Goal: Navigation & Orientation: Find specific page/section

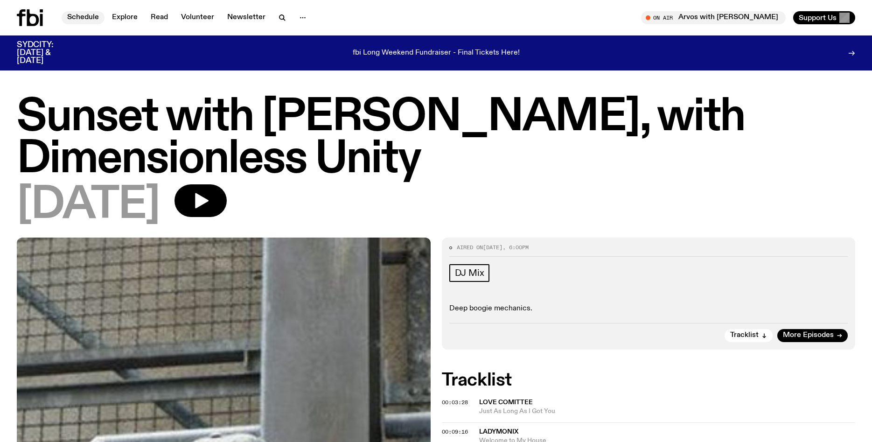
click at [72, 19] on link "Schedule" at bounding box center [83, 17] width 43 height 13
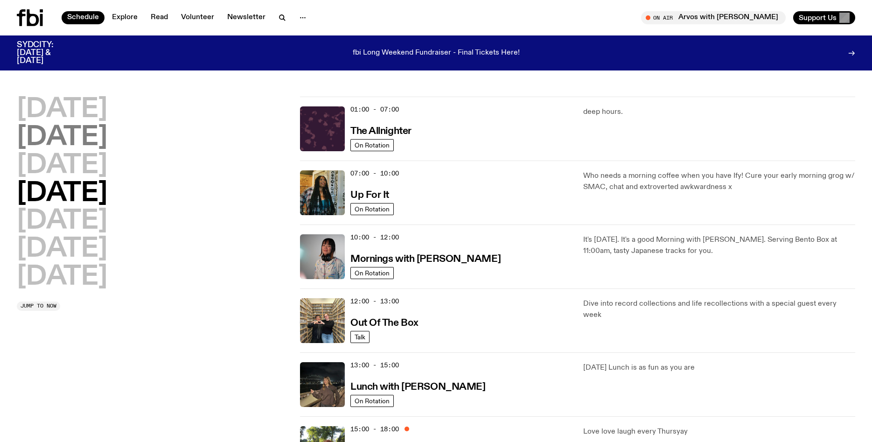
click at [80, 143] on h2 "[DATE]" at bounding box center [62, 138] width 91 height 26
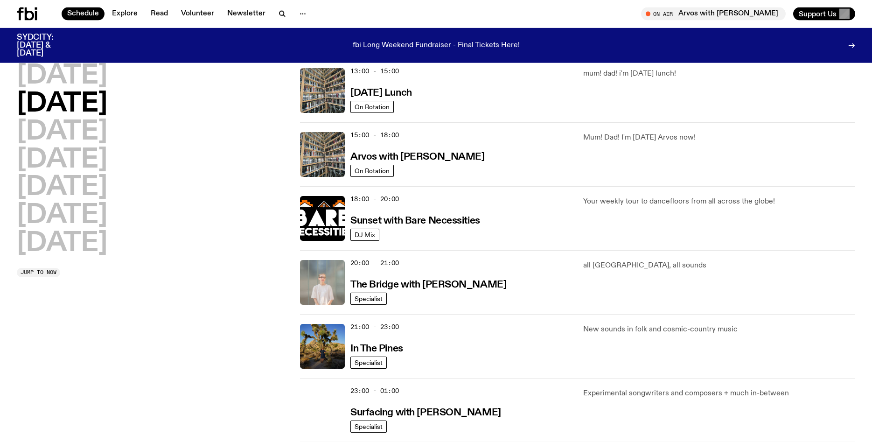
scroll to position [288, 0]
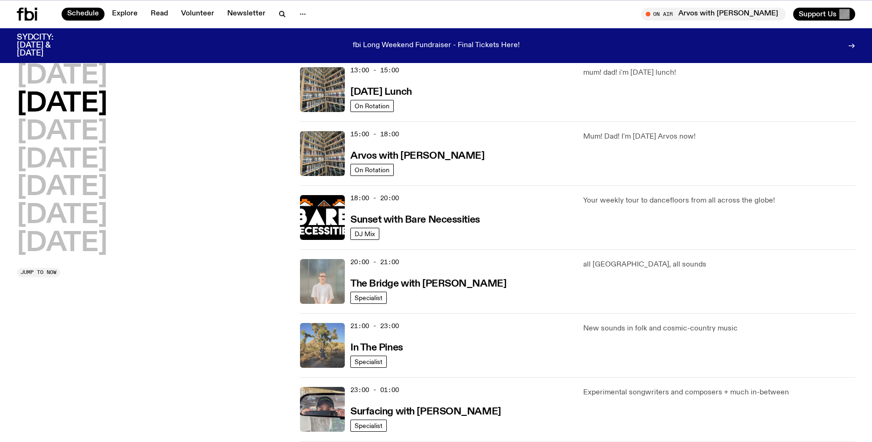
click at [326, 354] on img at bounding box center [322, 345] width 45 height 45
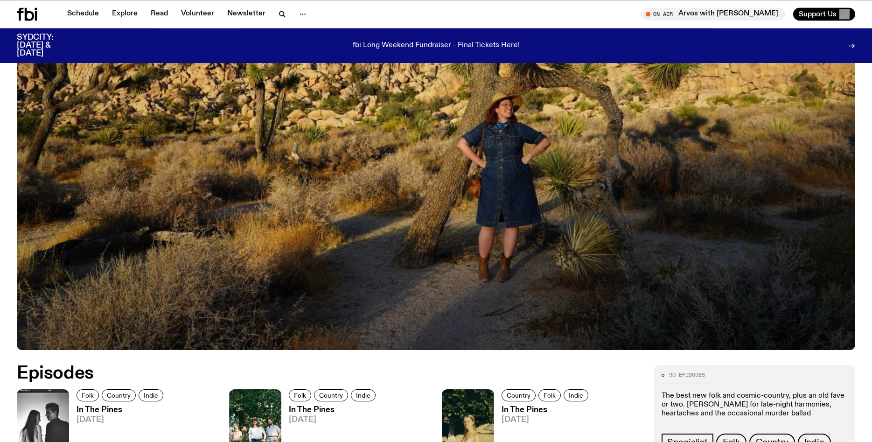
scroll to position [264, 0]
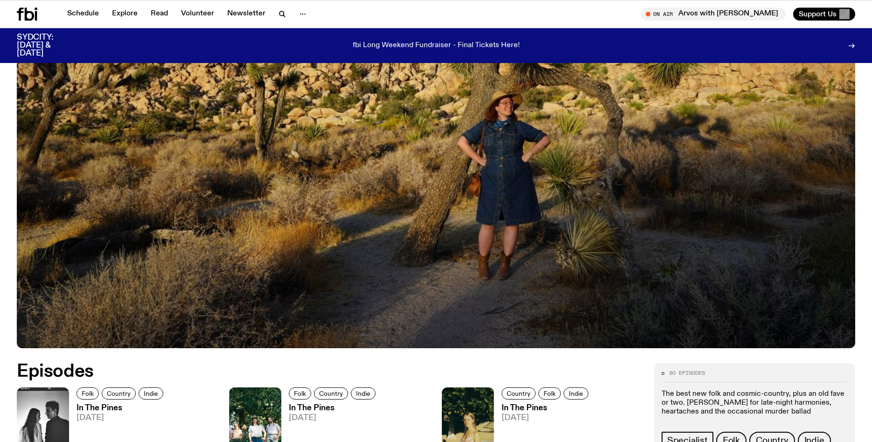
click at [104, 411] on h3 "In The Pines" at bounding box center [122, 408] width 90 height 8
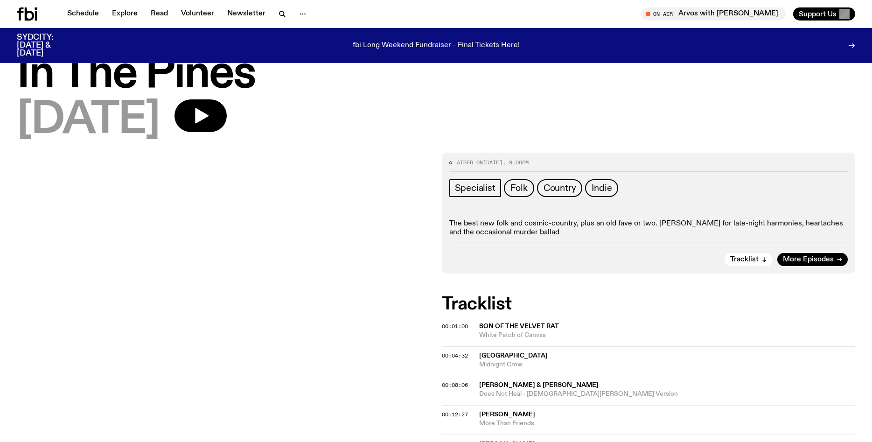
scroll to position [35, 0]
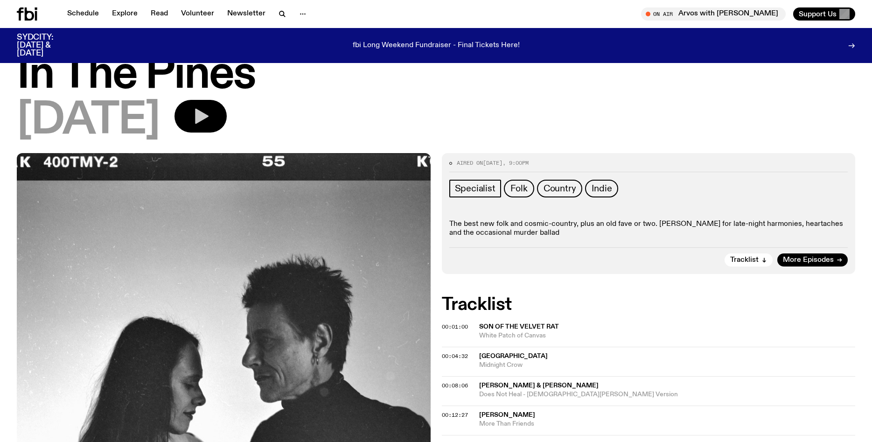
click at [227, 129] on button "button" at bounding box center [201, 116] width 52 height 33
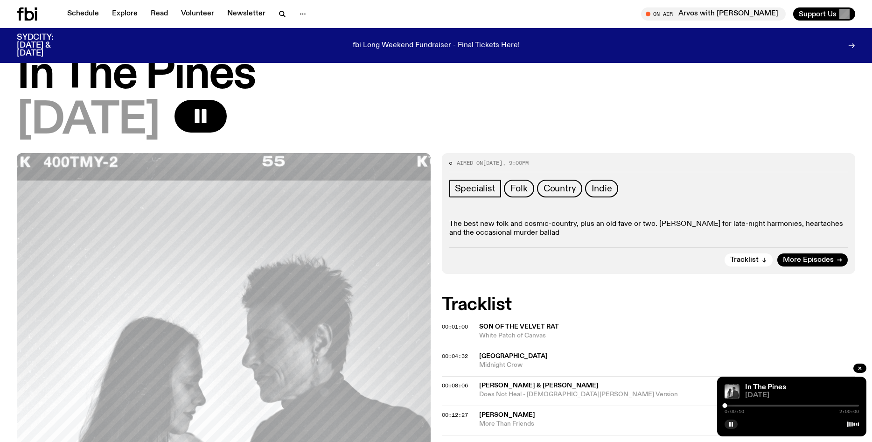
click at [728, 405] on div at bounding box center [792, 406] width 134 height 2
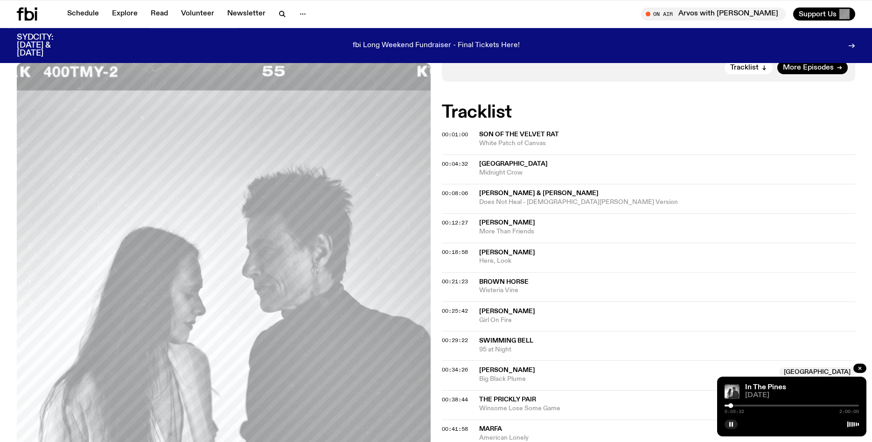
scroll to position [231, 0]
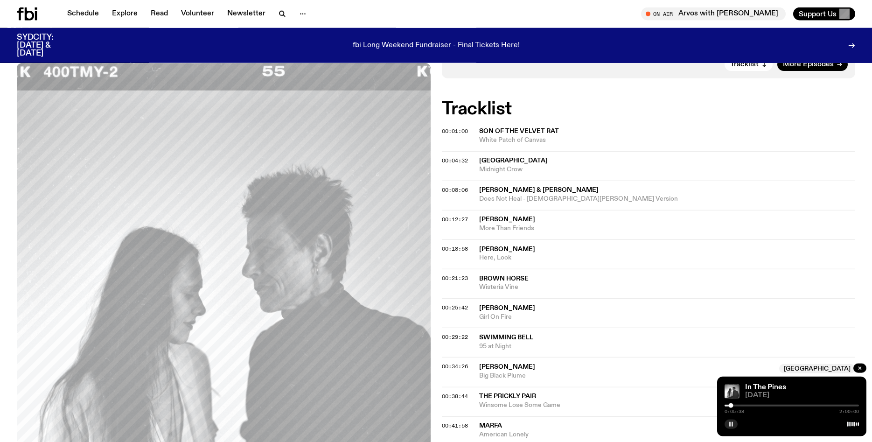
click at [731, 426] on icon "button" at bounding box center [732, 424] width 6 height 6
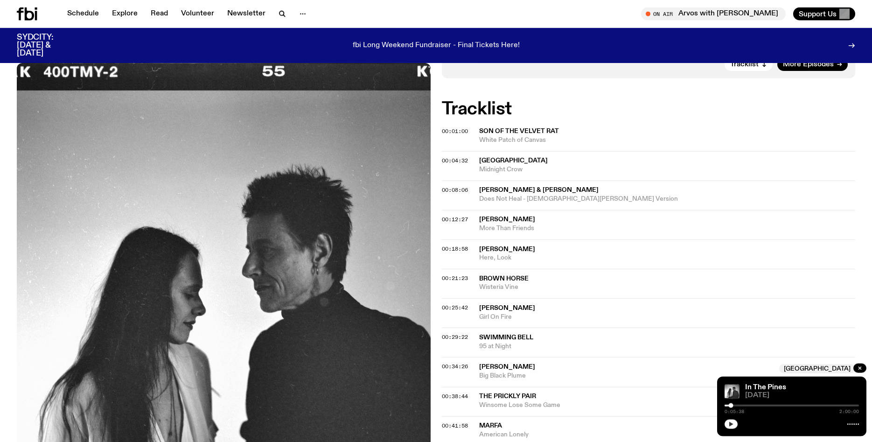
click at [734, 424] on icon "button" at bounding box center [732, 424] width 6 height 6
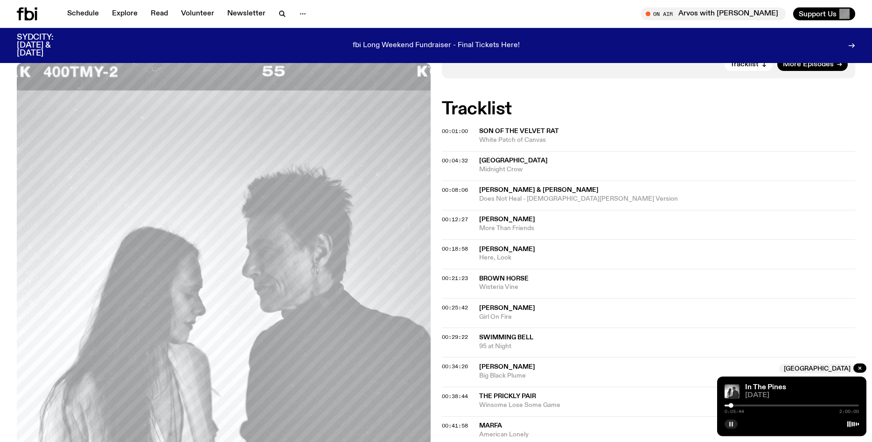
click at [735, 406] on div at bounding box center [792, 406] width 134 height 2
click at [733, 424] on rect "button" at bounding box center [732, 424] width 1 height 5
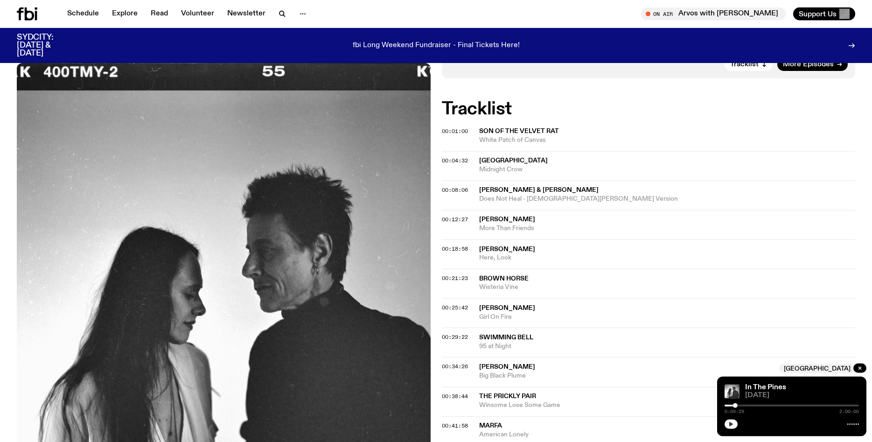
click at [730, 425] on icon "button" at bounding box center [732, 424] width 4 height 5
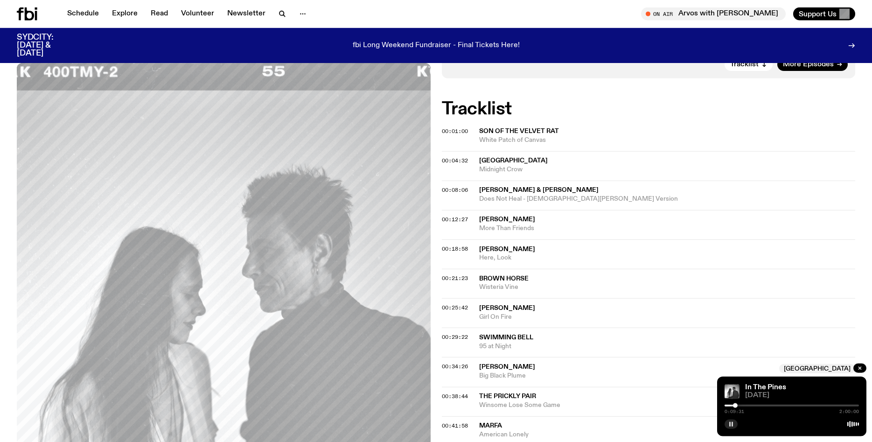
click at [739, 406] on div at bounding box center [792, 406] width 134 height 2
click at [744, 405] on div at bounding box center [792, 406] width 134 height 2
click at [746, 405] on div at bounding box center [746, 405] width 5 height 5
click at [750, 406] on div at bounding box center [792, 406] width 134 height 2
click at [752, 406] on div at bounding box center [792, 406] width 134 height 2
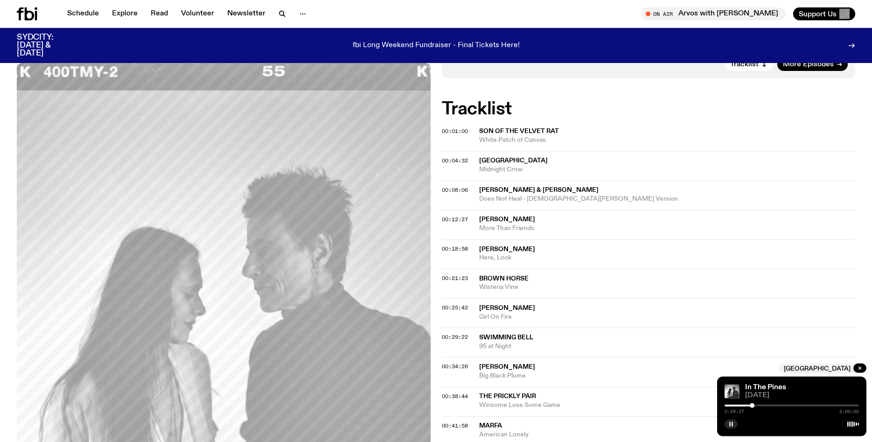
click at [755, 406] on div at bounding box center [792, 406] width 134 height 2
click at [757, 406] on div at bounding box center [757, 405] width 5 height 5
click at [759, 406] on div at bounding box center [792, 406] width 134 height 2
click at [762, 406] on div at bounding box center [792, 406] width 134 height 2
click at [765, 406] on div at bounding box center [792, 406] width 134 height 2
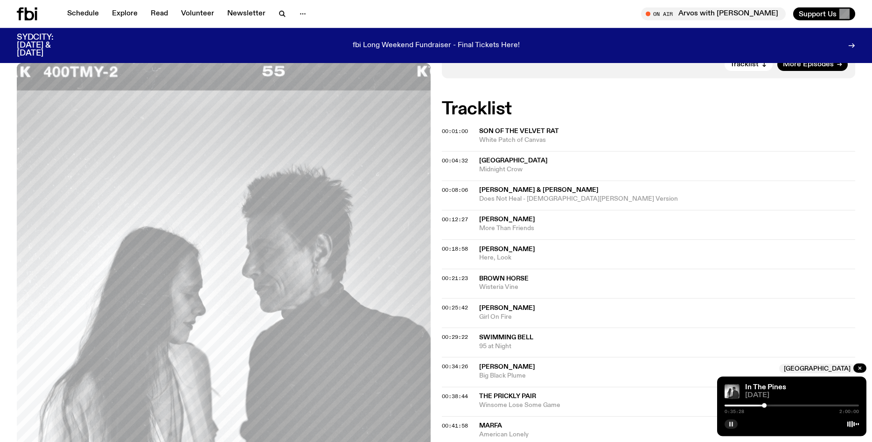
click at [767, 406] on div at bounding box center [792, 406] width 134 height 2
click at [769, 406] on div at bounding box center [769, 405] width 5 height 5
click at [772, 407] on div at bounding box center [792, 406] width 134 height 2
click at [773, 407] on div at bounding box center [792, 406] width 134 height 2
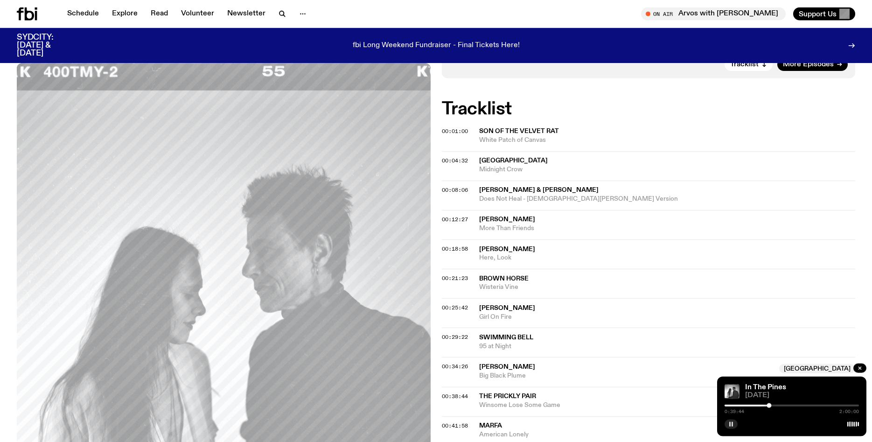
click at [773, 406] on div at bounding box center [792, 406] width 134 height 2
click at [776, 406] on div at bounding box center [792, 406] width 134 height 2
click at [779, 406] on div at bounding box center [792, 406] width 134 height 2
click at [782, 406] on div at bounding box center [792, 406] width 134 height 2
click at [783, 406] on div at bounding box center [783, 405] width 5 height 5
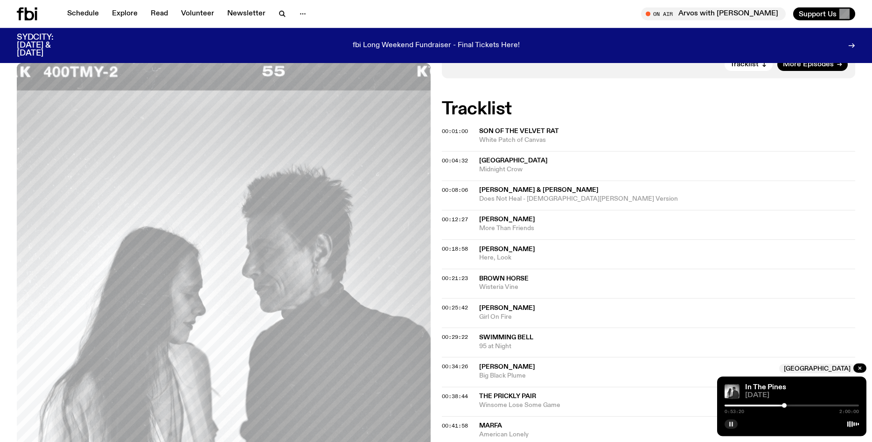
click at [785, 406] on div at bounding box center [784, 405] width 5 height 5
click at [786, 406] on div at bounding box center [786, 405] width 5 height 5
click at [789, 406] on div at bounding box center [792, 406] width 134 height 2
click at [792, 405] on div at bounding box center [791, 405] width 5 height 5
click at [794, 405] on div at bounding box center [794, 405] width 5 height 5
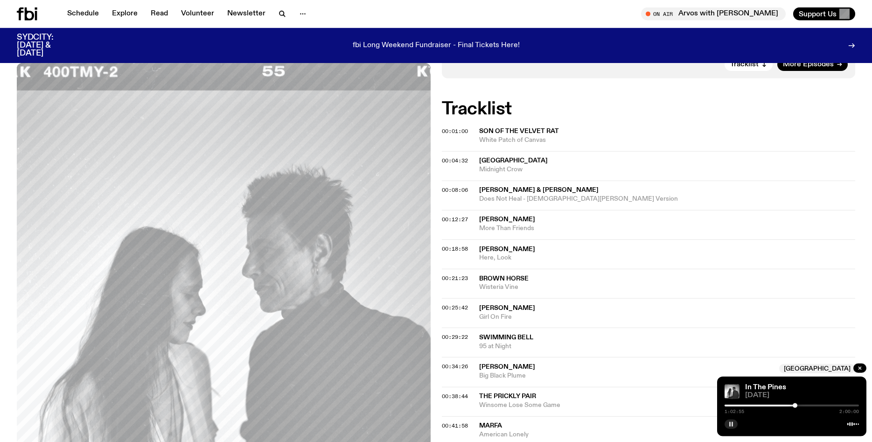
click at [795, 405] on div at bounding box center [795, 405] width 5 height 5
click at [797, 405] on div at bounding box center [796, 405] width 5 height 5
click at [799, 406] on div at bounding box center [798, 405] width 5 height 5
click at [801, 406] on div at bounding box center [798, 405] width 5 height 5
click at [803, 406] on div at bounding box center [803, 405] width 5 height 5
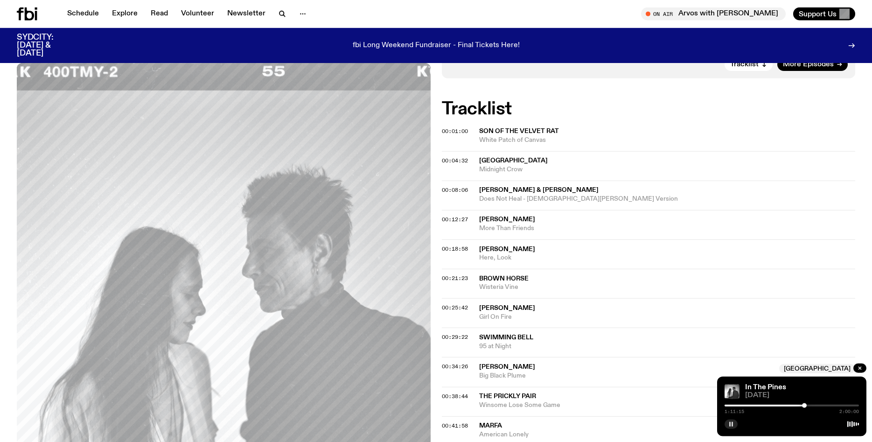
click at [805, 406] on div at bounding box center [804, 405] width 5 height 5
click at [806, 406] on div at bounding box center [806, 405] width 5 height 5
click at [808, 406] on div at bounding box center [808, 405] width 5 height 5
click at [809, 406] on div at bounding box center [809, 405] width 5 height 5
click at [811, 406] on div at bounding box center [810, 405] width 5 height 5
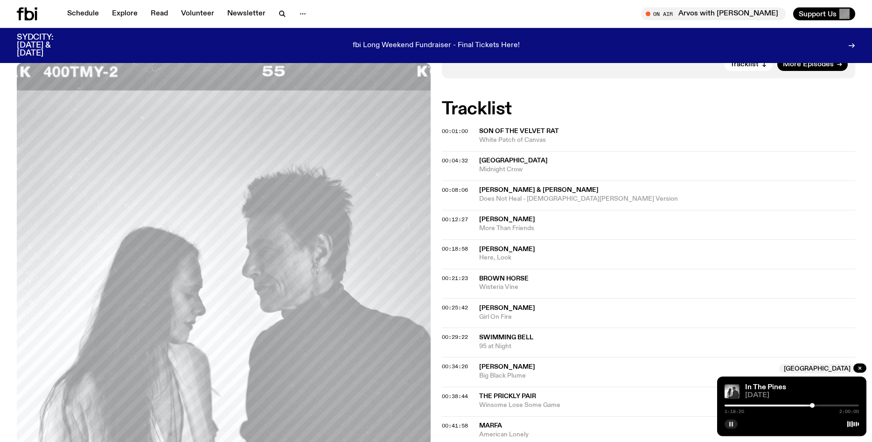
click at [813, 406] on div at bounding box center [812, 405] width 5 height 5
click at [814, 406] on div at bounding box center [814, 405] width 5 height 5
click at [816, 406] on div at bounding box center [816, 405] width 5 height 5
click at [818, 406] on div at bounding box center [818, 405] width 5 height 5
click at [821, 406] on div at bounding box center [792, 406] width 134 height 2
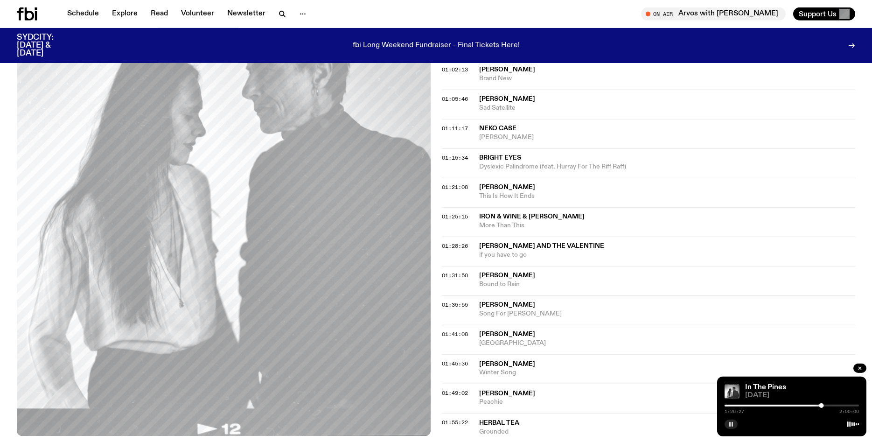
scroll to position [732, 0]
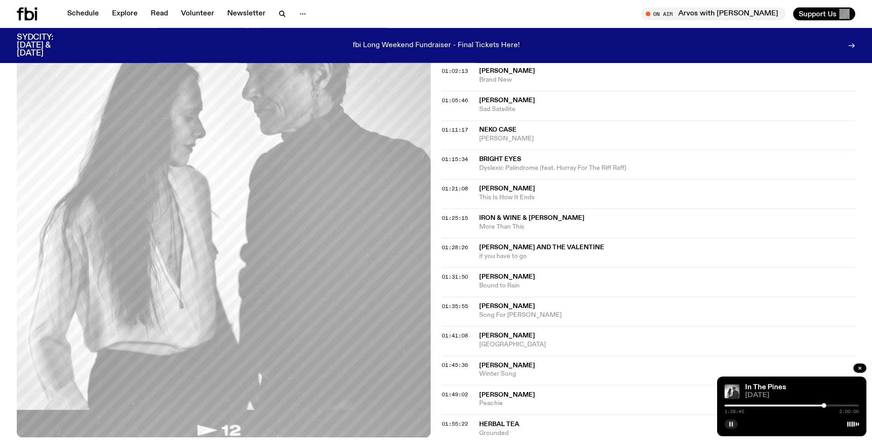
click at [824, 406] on div at bounding box center [824, 405] width 5 height 5
click at [732, 424] on rect "button" at bounding box center [732, 424] width 1 height 5
